Goal: Task Accomplishment & Management: Manage account settings

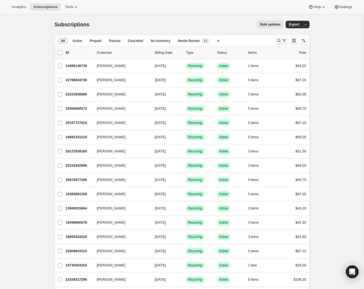
click at [279, 38] on button "Search and filter results" at bounding box center [281, 41] width 13 height 8
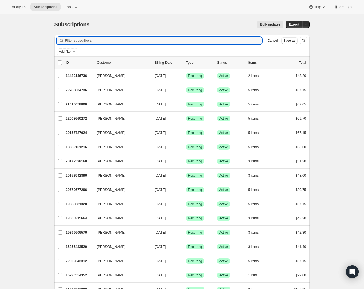
paste input "[EMAIL_ADDRESS][PERSON_NAME][DOMAIN_NAME]"
type input "[EMAIL_ADDRESS][PERSON_NAME][DOMAIN_NAME]"
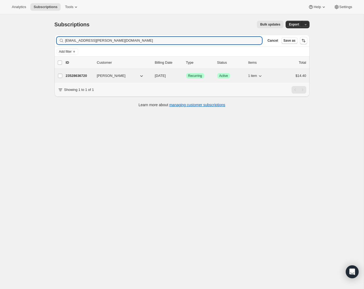
click at [262, 75] on icon "button" at bounding box center [260, 75] width 5 height 5
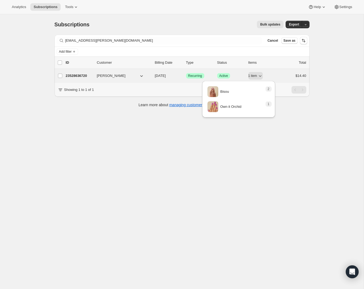
click at [94, 75] on div "23528636720 [PERSON_NAME] [DATE] Success Recurring Success Active 1 item $14.40" at bounding box center [186, 76] width 241 height 8
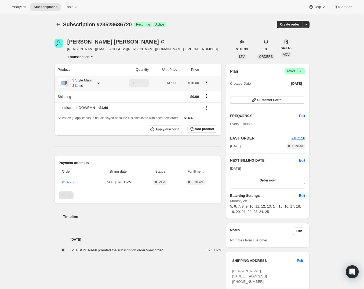
click at [101, 84] on icon at bounding box center [98, 82] width 5 height 5
click at [34, 103] on div "Subscription #23528636720. This page is ready Subscription #23528636720 Success…" at bounding box center [182, 187] width 364 height 346
click at [100, 83] on icon at bounding box center [98, 82] width 2 height 1
click at [99, 84] on icon at bounding box center [98, 82] width 5 height 5
click at [60, 24] on icon "Subscriptions" at bounding box center [58, 24] width 5 height 5
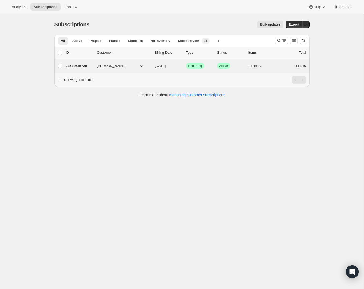
click at [261, 65] on icon "button" at bounding box center [260, 65] width 5 height 5
click at [115, 65] on span "[PERSON_NAME]" at bounding box center [111, 65] width 29 height 5
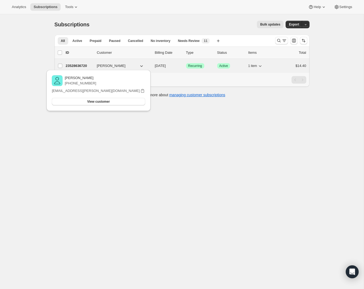
click at [247, 64] on div "23528636720 [PERSON_NAME] [DATE] Success Recurring Success Active 1 item $14.40" at bounding box center [186, 66] width 241 height 8
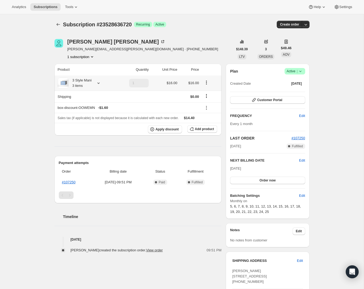
click at [100, 83] on icon at bounding box center [98, 82] width 2 height 1
click at [32, 77] on div "Subscription #23528636720. This page is ready Subscription #23528636720 Success…" at bounding box center [182, 187] width 364 height 346
drag, startPoint x: 113, startPoint y: 50, endPoint x: 64, endPoint y: 51, distance: 49.2
click at [63, 50] on div "[PERSON_NAME] [PERSON_NAME][EMAIL_ADDRESS][PERSON_NAME][DOMAIN_NAME] · [PHONE_N…" at bounding box center [144, 49] width 179 height 20
click at [80, 51] on span "[PERSON_NAME][EMAIL_ADDRESS][PERSON_NAME][DOMAIN_NAME] · [PHONE_NUMBER]" at bounding box center [142, 48] width 151 height 5
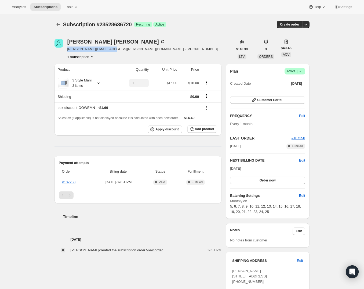
drag, startPoint x: 113, startPoint y: 50, endPoint x: 66, endPoint y: 50, distance: 47.0
click at [66, 50] on div "[PERSON_NAME] [PERSON_NAME][EMAIL_ADDRESS][PERSON_NAME][DOMAIN_NAME] · [PHONE_N…" at bounding box center [144, 49] width 179 height 20
copy span "[EMAIL_ADDRESS][PERSON_NAME][DOMAIN_NAME]"
click at [57, 20] on div "Subscription #23528636720. This page is ready Subscription #23528636720 Success…" at bounding box center [182, 24] width 255 height 20
click at [57, 25] on icon "Subscriptions" at bounding box center [58, 24] width 5 height 5
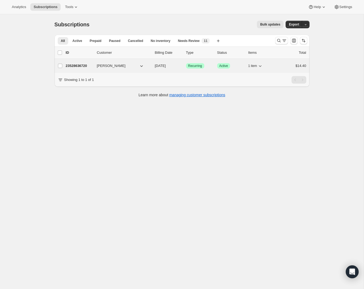
click at [260, 66] on icon "button" at bounding box center [260, 66] width 3 height 2
click at [96, 65] on div "23528636720 [PERSON_NAME] [DATE] Success Recurring Success Active 1 item $14.40" at bounding box center [186, 66] width 241 height 8
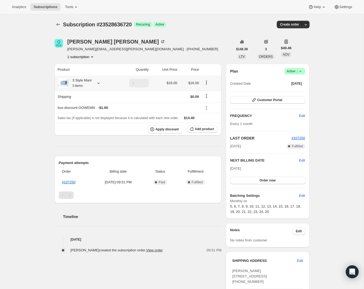
click at [99, 81] on icon at bounding box center [98, 82] width 5 height 5
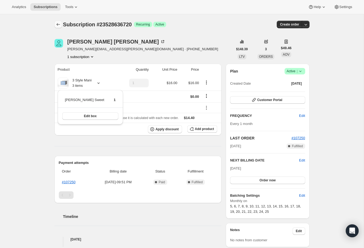
click at [59, 25] on icon "Subscriptions" at bounding box center [58, 24] width 5 height 5
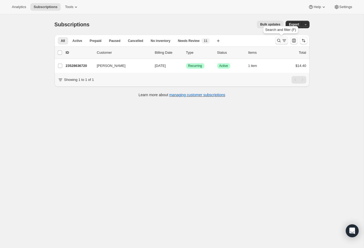
click at [282, 41] on icon "Search and filter results" at bounding box center [284, 40] width 5 height 5
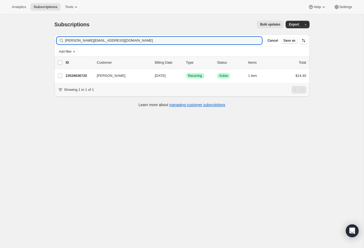
type input "[PERSON_NAME][EMAIL_ADDRESS][DOMAIN_NAME]"
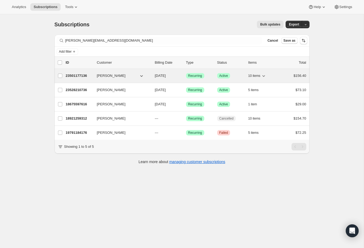
click at [93, 75] on div "23501177136 [PERSON_NAME] [DATE] Success Recurring Success Active 10 items $156…" at bounding box center [186, 76] width 241 height 8
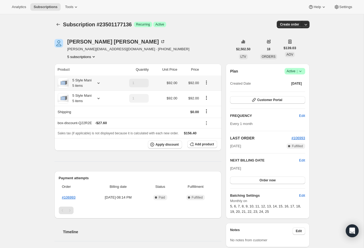
click at [100, 82] on icon at bounding box center [98, 82] width 5 height 5
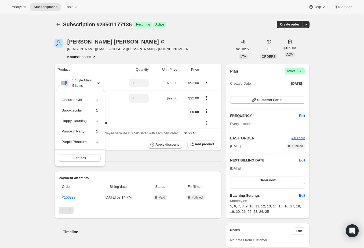
click at [28, 101] on div "Subscription #23501177136. This page is ready Subscription #23501177136 Success…" at bounding box center [182, 189] width 364 height 351
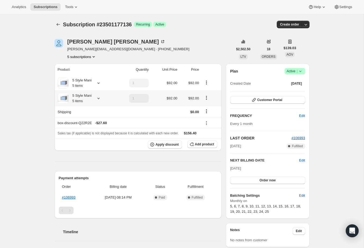
click at [98, 97] on icon at bounding box center [98, 98] width 5 height 5
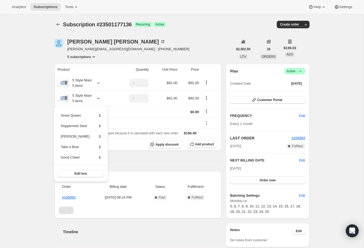
click at [29, 99] on div "Subscription #23501177136. This page is ready Subscription #23501177136 Success…" at bounding box center [182, 189] width 364 height 351
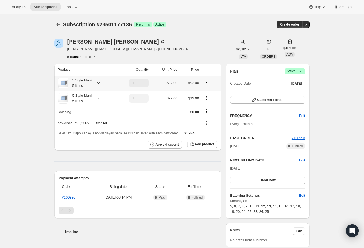
click at [99, 84] on icon at bounding box center [98, 82] width 5 height 5
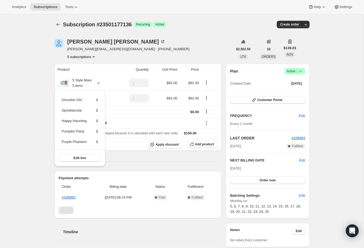
click at [39, 114] on div "Subscription #23501177136. This page is ready Subscription #23501177136 Success…" at bounding box center [182, 189] width 364 height 351
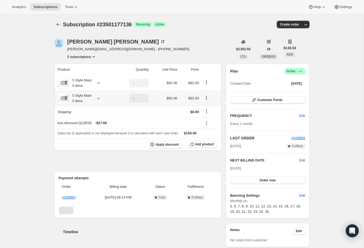
click at [100, 100] on icon at bounding box center [98, 98] width 5 height 5
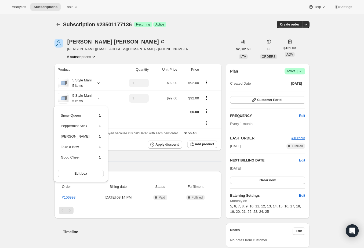
click at [31, 123] on div "Subscription #23501177136. This page is ready Subscription #23501177136 Success…" at bounding box center [182, 189] width 364 height 351
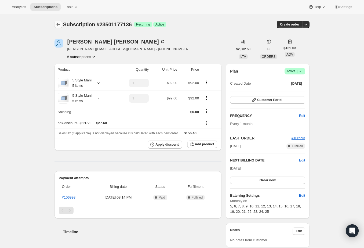
click at [61, 22] on button "Subscriptions" at bounding box center [59, 25] width 8 height 8
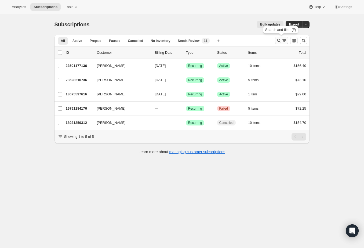
click at [279, 41] on icon "Search and filter results" at bounding box center [278, 40] width 5 height 5
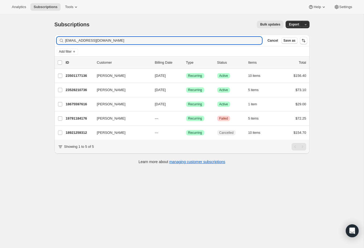
type input "[EMAIL_ADDRESS][DOMAIN_NAME]"
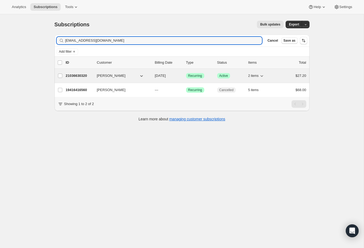
click at [126, 75] on button "[PERSON_NAME]" at bounding box center [121, 75] width 54 height 9
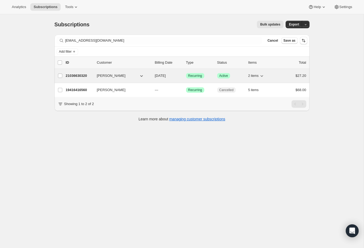
click at [83, 74] on p "21036630320" at bounding box center [79, 75] width 27 height 5
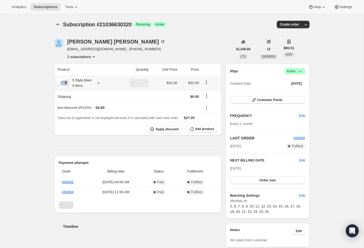
click at [100, 84] on icon at bounding box center [98, 82] width 5 height 5
click at [38, 91] on div "Subscription #21036630320. This page is ready Subscription #21036630320 Success…" at bounding box center [182, 224] width 364 height 420
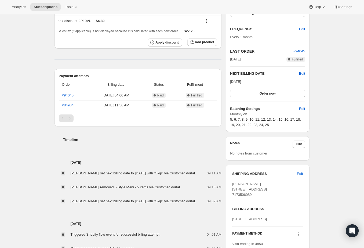
scroll to position [86, 0]
click at [297, 50] on span "#94045" at bounding box center [300, 51] width 12 height 4
click at [34, 83] on div "Subscription #21036630320. This page is ready Subscription #21036630320 Success…" at bounding box center [182, 138] width 364 height 420
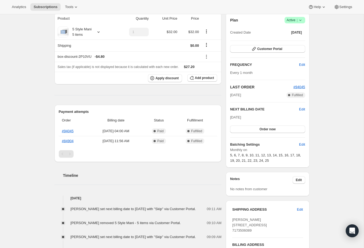
scroll to position [0, 0]
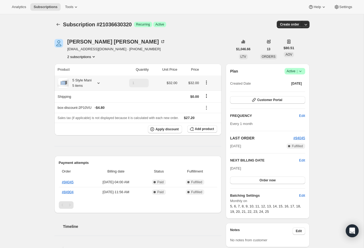
click at [99, 83] on icon at bounding box center [98, 82] width 2 height 1
click at [31, 91] on div "Subscription #21036630320. This page is ready Subscription #21036630320 Success…" at bounding box center [182, 224] width 364 height 420
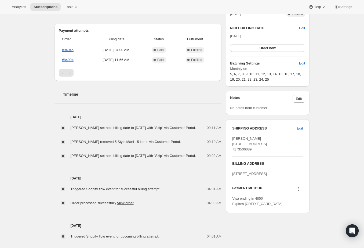
scroll to position [56, 0]
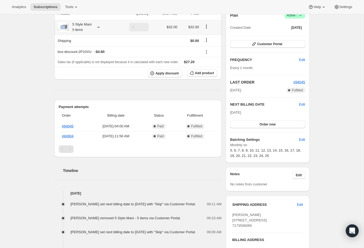
click at [98, 27] on icon at bounding box center [98, 26] width 5 height 5
click at [25, 49] on div "Subscription #21036630320. This page is ready Subscription #21036630320 Success…" at bounding box center [182, 168] width 364 height 420
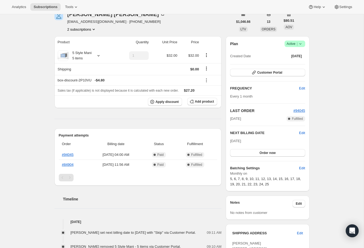
scroll to position [0, 0]
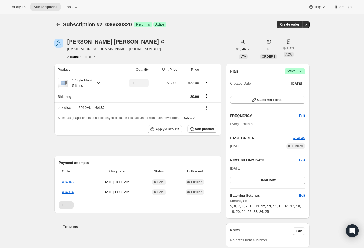
click at [91, 55] on button "2 subscriptions" at bounding box center [81, 56] width 29 height 5
click at [30, 91] on div "Subscription #21036630320. This page is ready Subscription #21036630320 Success…" at bounding box center [182, 224] width 364 height 420
click at [72, 193] on link "#84904" at bounding box center [68, 192] width 12 height 4
click at [19, 7] on span "Analytics" at bounding box center [19, 7] width 14 height 4
click at [60, 21] on button "Subscriptions" at bounding box center [59, 25] width 8 height 8
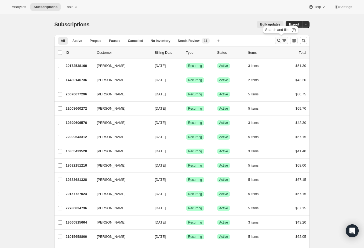
click at [277, 39] on icon "Search and filter results" at bounding box center [278, 40] width 5 height 5
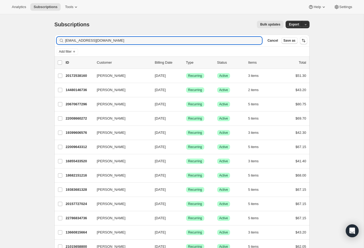
type input "[EMAIL_ADDRESS][DOMAIN_NAME]"
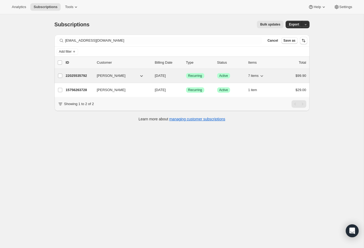
click at [95, 77] on div "22025535792 [PERSON_NAME] [DATE] Success Recurring Success Active 7 items $99.90" at bounding box center [186, 76] width 241 height 8
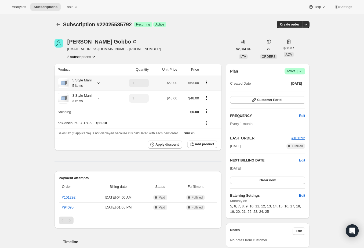
click at [99, 84] on icon at bounding box center [98, 82] width 5 height 5
click at [35, 107] on div "Subscription #22025535792. This page is ready Subscription #22025535792 Success…" at bounding box center [182, 225] width 364 height 422
click at [101, 99] on icon at bounding box center [98, 98] width 5 height 5
click at [34, 102] on div "Subscription #22025535792. This page is ready Subscription #22025535792 Success…" at bounding box center [182, 225] width 364 height 422
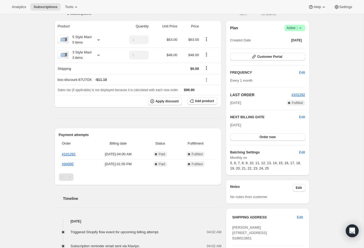
scroll to position [46, 0]
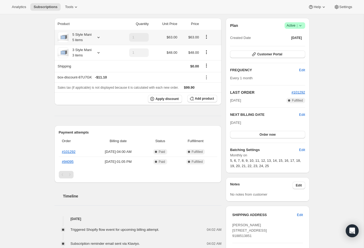
click at [99, 38] on icon at bounding box center [98, 37] width 5 height 5
click at [51, 55] on div "[PERSON_NAME] [EMAIL_ADDRESS][DOMAIN_NAME] · [PHONE_NUMBER] 2 subscriptions $2,…" at bounding box center [179, 179] width 259 height 389
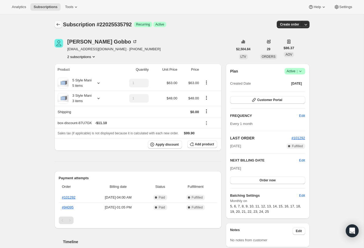
click at [57, 23] on icon "Subscriptions" at bounding box center [57, 24] width 3 height 3
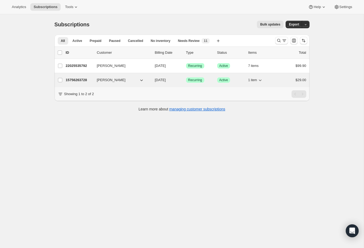
click at [261, 81] on icon "button" at bounding box center [260, 81] width 3 height 2
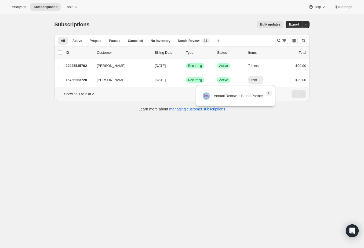
click at [37, 75] on div "Subscriptions. This page is ready Subscriptions Bulk updates More actions Bulk …" at bounding box center [182, 138] width 364 height 248
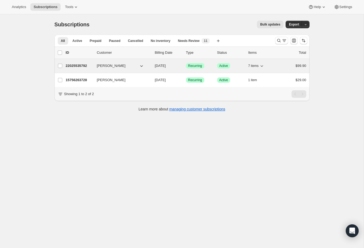
click at [112, 67] on span "[PERSON_NAME]" at bounding box center [111, 65] width 29 height 5
click at [85, 65] on p "22025535792" at bounding box center [79, 65] width 27 height 5
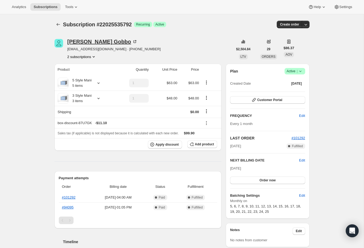
click at [132, 42] on icon at bounding box center [134, 41] width 5 height 5
